Goal: Find specific page/section: Find specific page/section

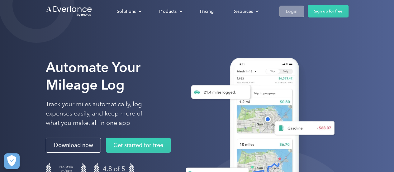
click at [298, 11] on link "Login" at bounding box center [292, 12] width 25 height 12
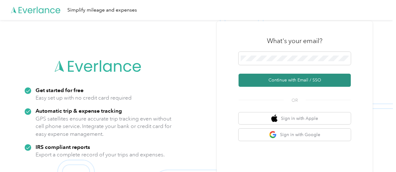
click at [292, 80] on button "Continue with Email / SSO" at bounding box center [294, 80] width 112 height 13
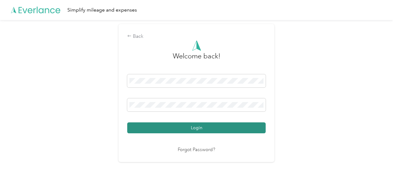
click at [215, 128] on button "Login" at bounding box center [196, 127] width 138 height 11
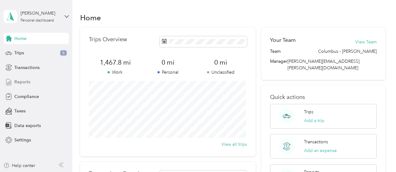
click at [35, 81] on div "Reports" at bounding box center [35, 81] width 65 height 11
